Goal: Browse casually

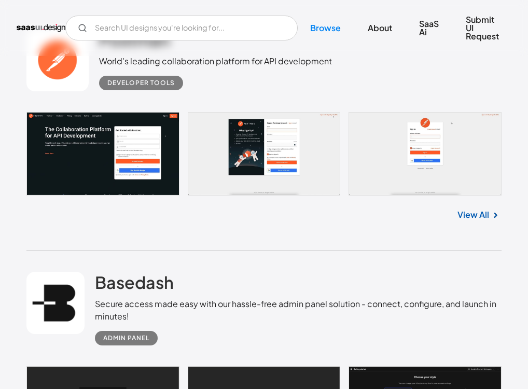
scroll to position [467, 0]
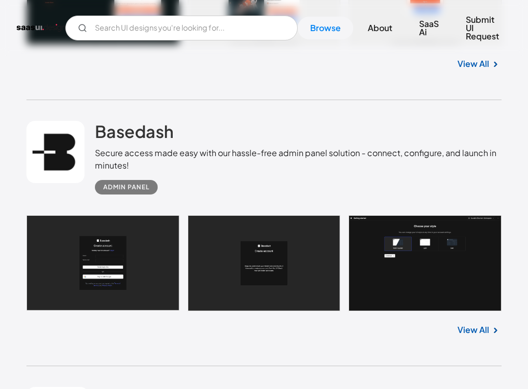
click at [407, 240] on link at bounding box center [263, 263] width 475 height 96
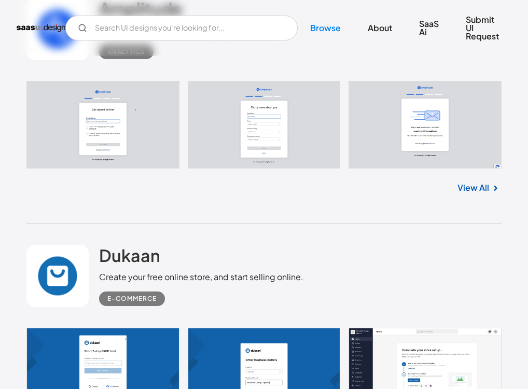
scroll to position [2491, 0]
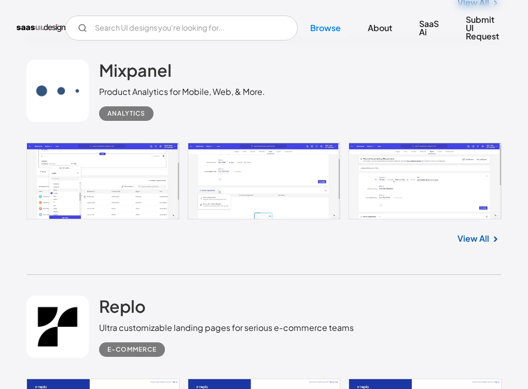
click at [158, 176] on link at bounding box center [263, 181] width 475 height 77
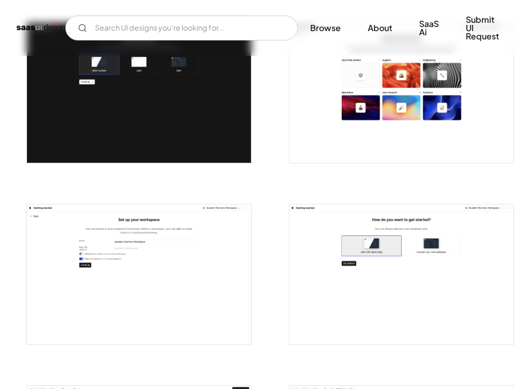
scroll to position [467, 0]
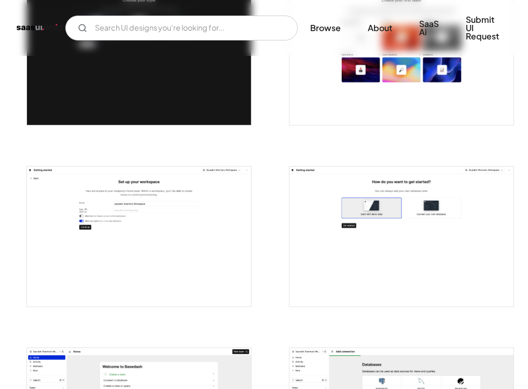
click at [118, 195] on img "open lightbox" at bounding box center [139, 237] width 224 height 140
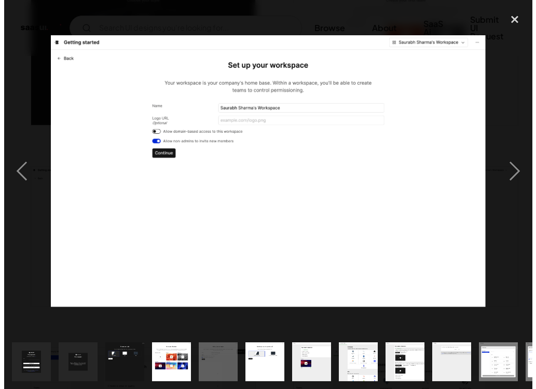
scroll to position [469, 0]
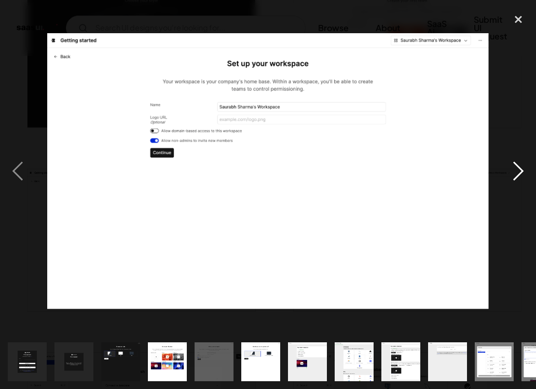
click at [501, 91] on div "next image" at bounding box center [518, 171] width 35 height 327
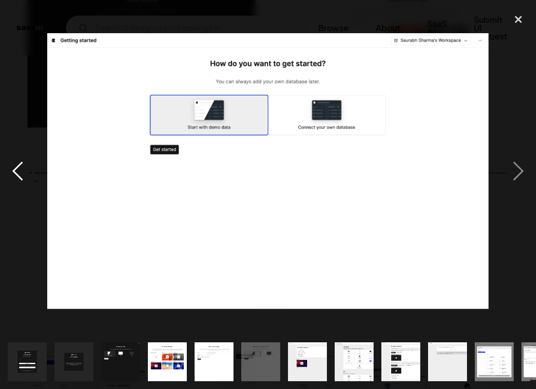
click at [18, 162] on div "previous image" at bounding box center [17, 171] width 35 height 327
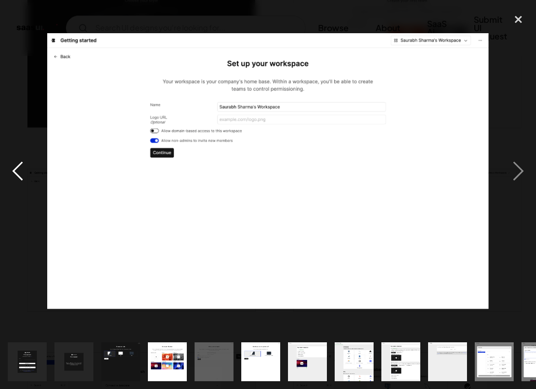
click at [31, 124] on div "previous image" at bounding box center [17, 171] width 35 height 327
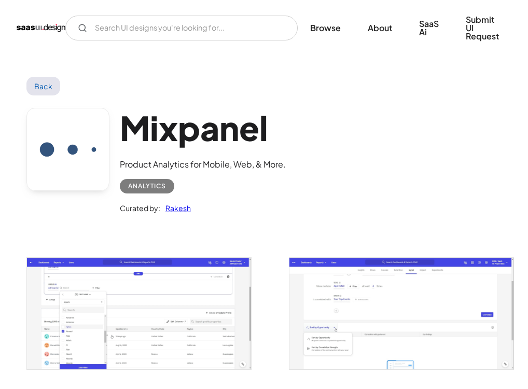
click at [209, 272] on img "open lightbox" at bounding box center [139, 314] width 224 height 112
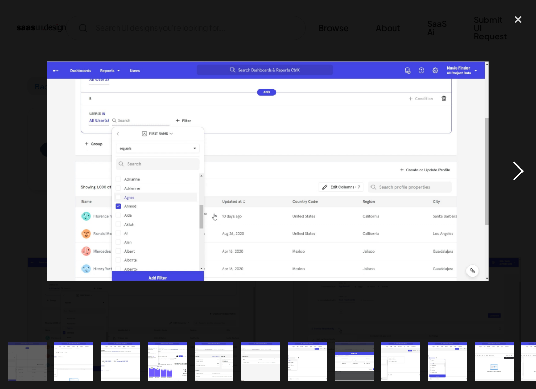
click at [515, 96] on div "next image" at bounding box center [518, 171] width 35 height 327
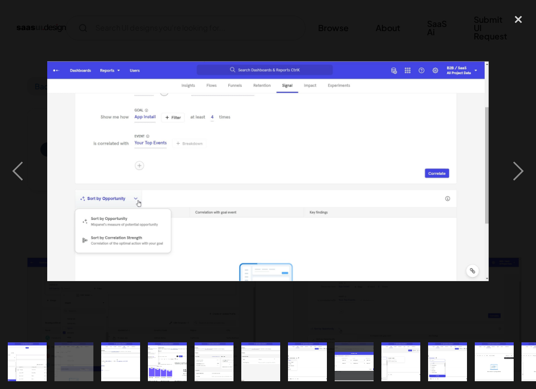
click at [49, 31] on div at bounding box center [268, 171] width 536 height 327
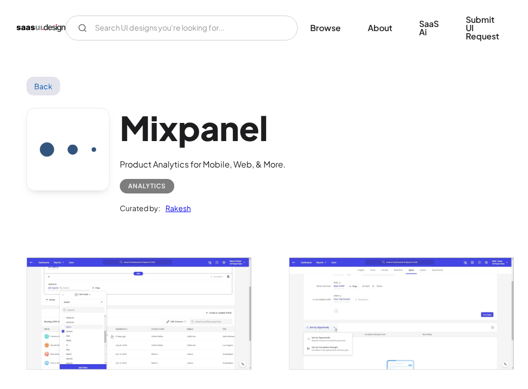
click at [465, 88] on div "Back" at bounding box center [263, 86] width 475 height 19
